Goal: Contribute content

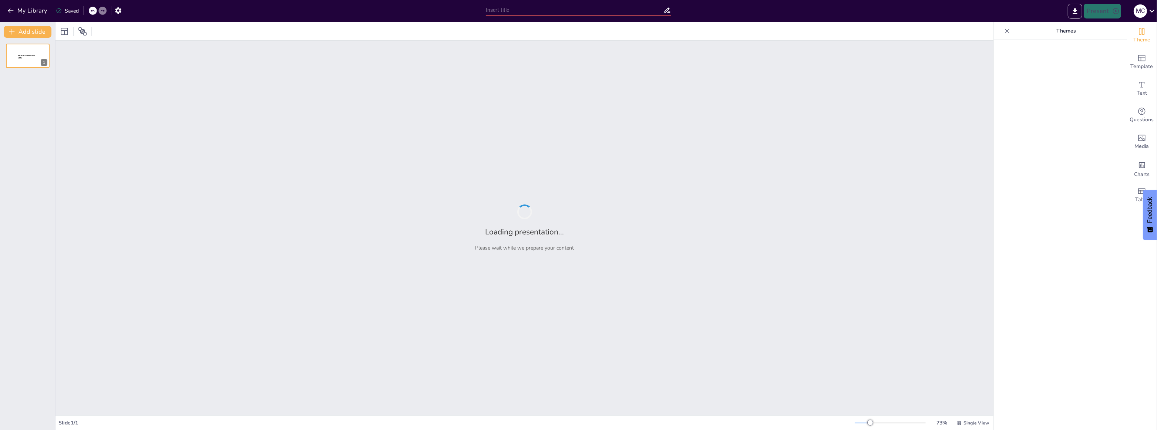
type input "Caminos de Fe: Reflexiones sobre la Verdadera Transformación"
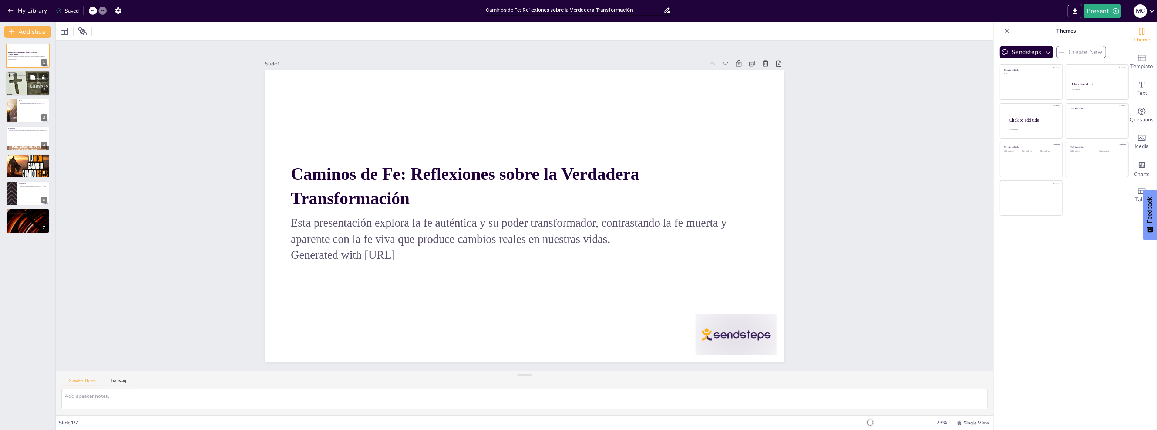
click at [17, 81] on div at bounding box center [28, 83] width 44 height 25
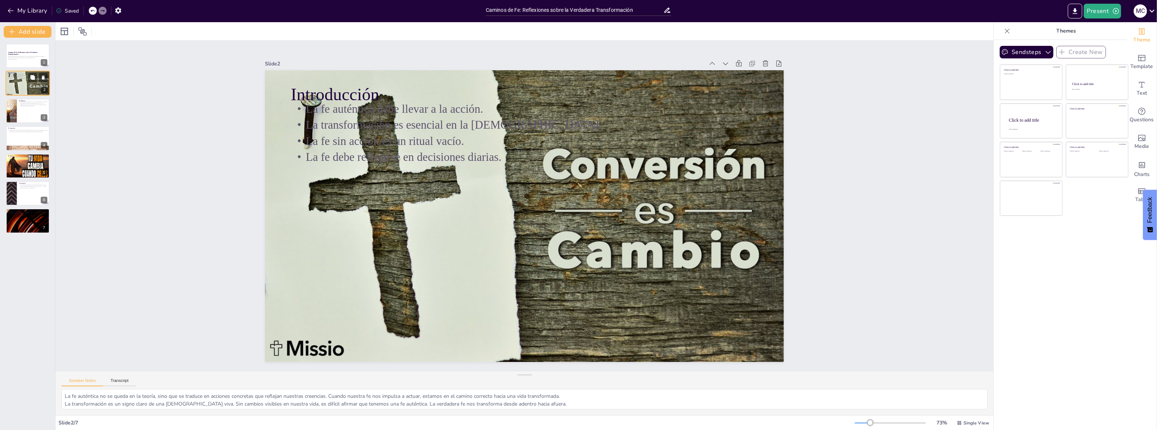
type textarea "La fe auténtica no se queda en la teoría, sino que se traduce en acciones concr…"
click at [33, 115] on div at bounding box center [28, 110] width 44 height 25
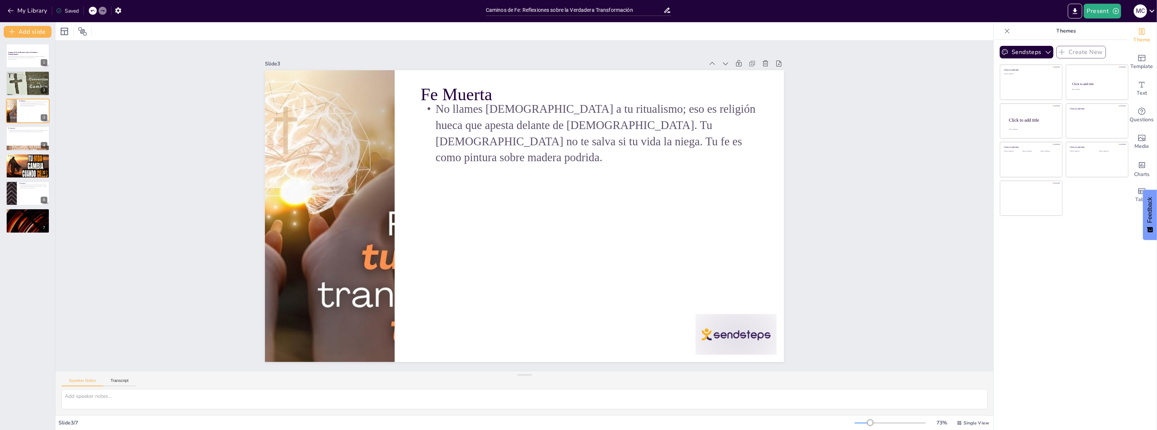
click at [4, 136] on div "Caminos de Fe: Reflexiones sobre la Verdadera Transformación Esta presentación …" at bounding box center [27, 139] width 55 height 190
click at [10, 159] on div at bounding box center [28, 166] width 44 height 25
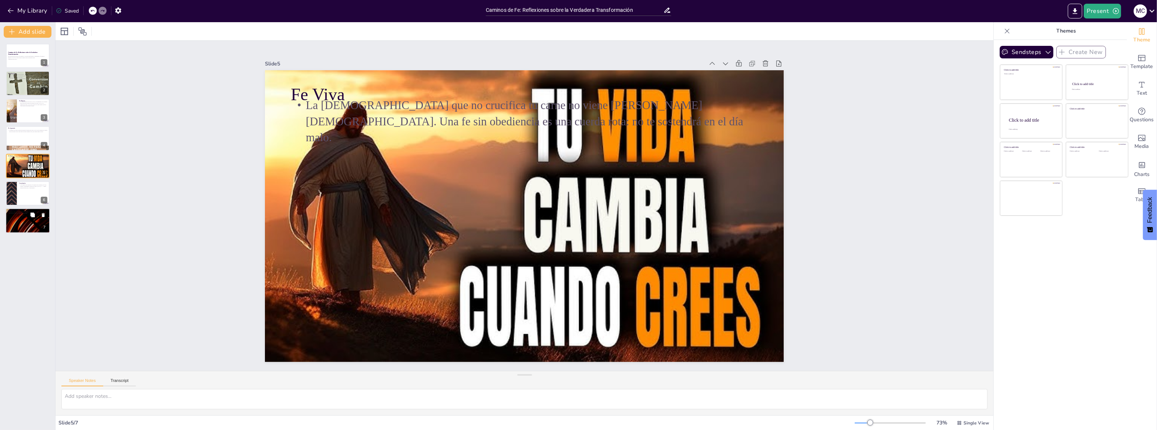
click at [31, 224] on div at bounding box center [28, 221] width 44 height 25
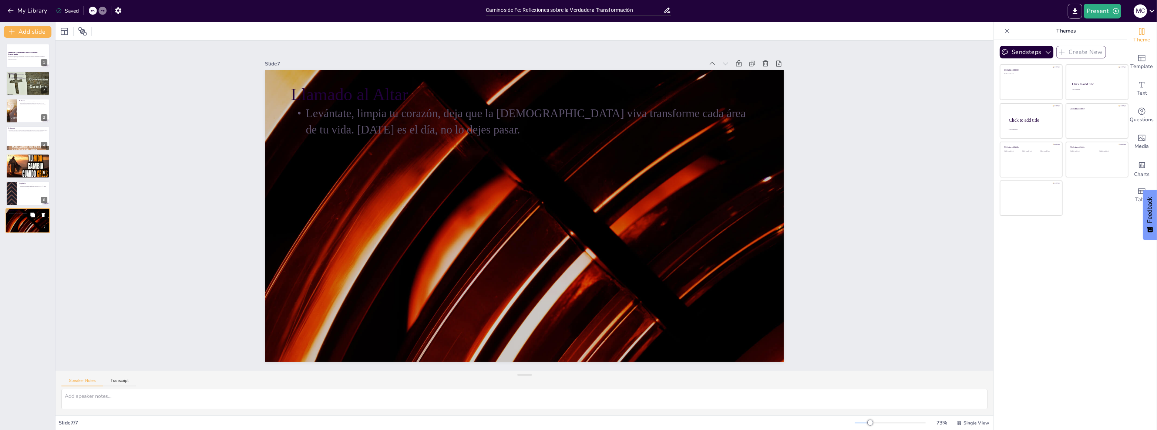
click at [31, 225] on div at bounding box center [28, 221] width 44 height 25
click at [37, 240] on div "Caminos de Fe: Reflexiones sobre la Verdadera Transformación Esta presentación …" at bounding box center [27, 234] width 55 height 392
